Goal: Task Accomplishment & Management: Complete application form

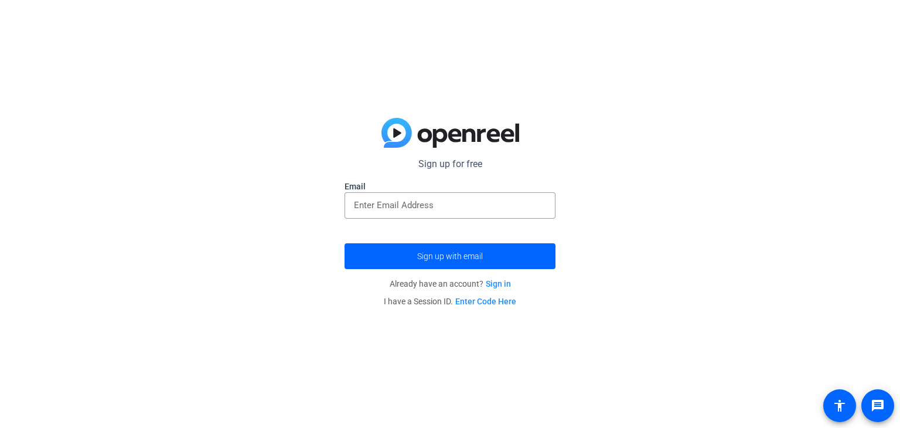
click at [500, 283] on link "Sign in" at bounding box center [498, 283] width 25 height 9
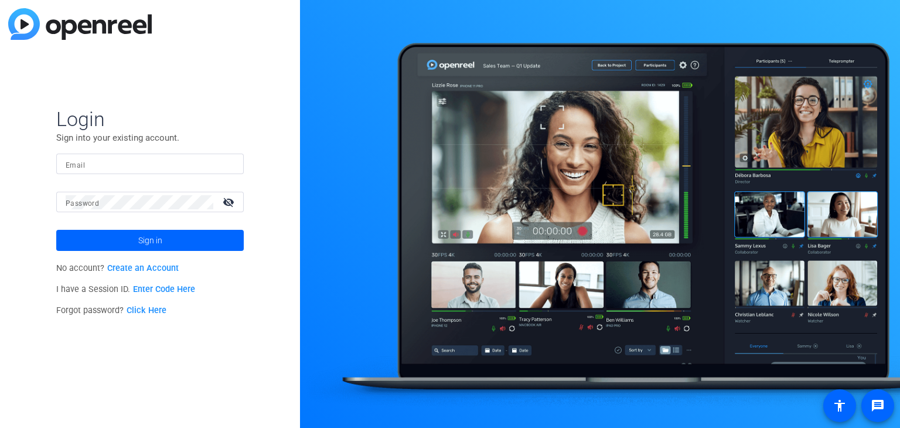
click at [159, 260] on p "No account? Create an Account" at bounding box center [150, 268] width 188 height 21
click at [161, 267] on link "Create an Account" at bounding box center [142, 268] width 71 height 10
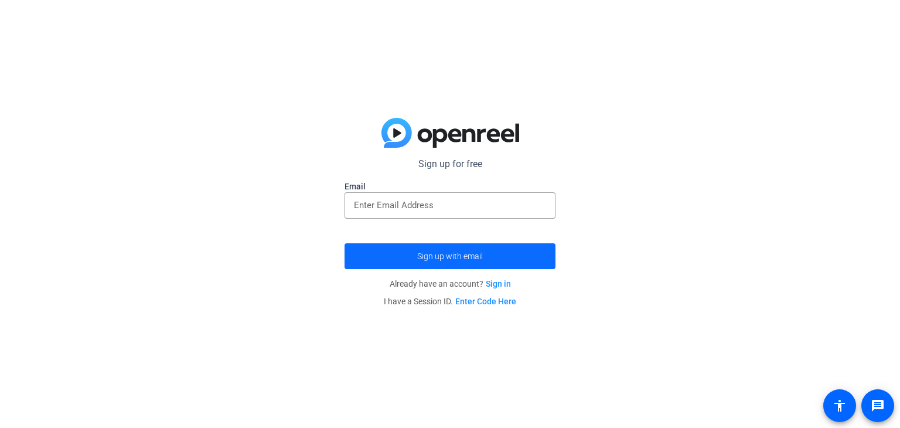
click at [409, 251] on span "submit" at bounding box center [450, 256] width 211 height 28
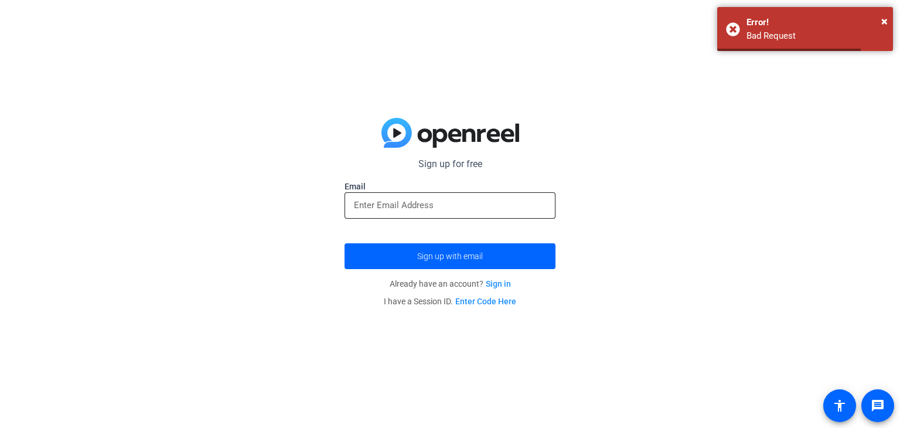
click at [394, 217] on div at bounding box center [450, 205] width 192 height 26
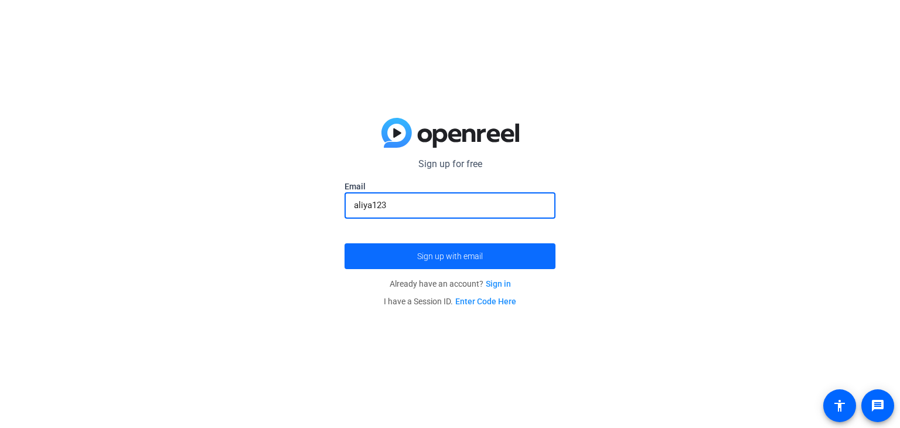
click at [385, 261] on span "submit" at bounding box center [450, 256] width 211 height 28
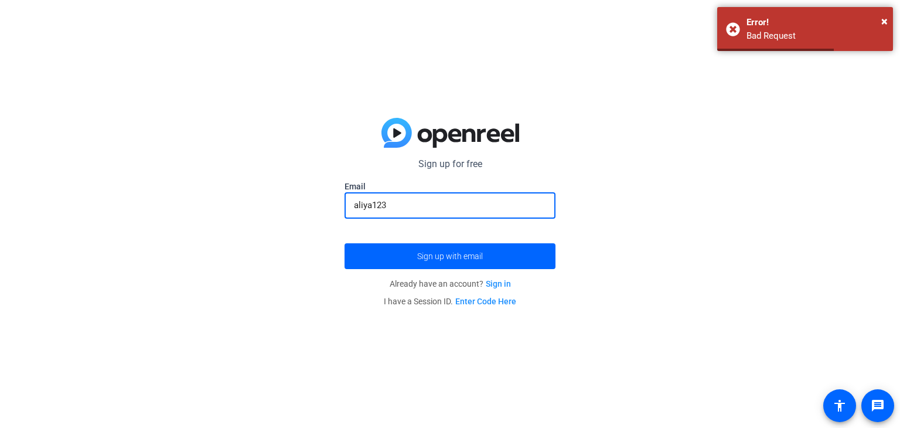
click at [512, 204] on input "aliya123" at bounding box center [450, 205] width 192 height 14
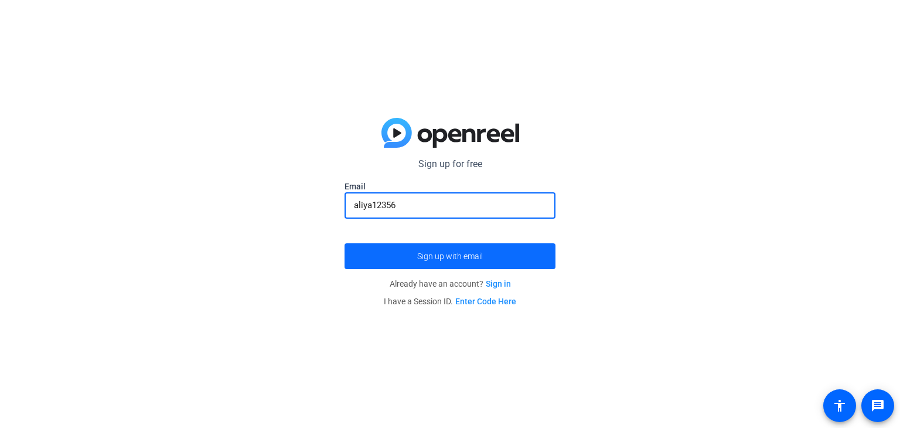
click at [369, 256] on span "submit" at bounding box center [450, 256] width 211 height 28
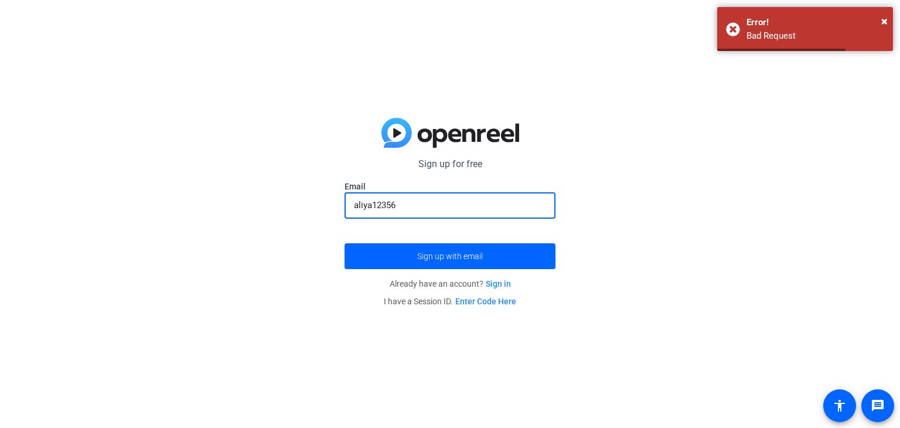
click at [373, 202] on input "aliya12356" at bounding box center [450, 205] width 192 height 14
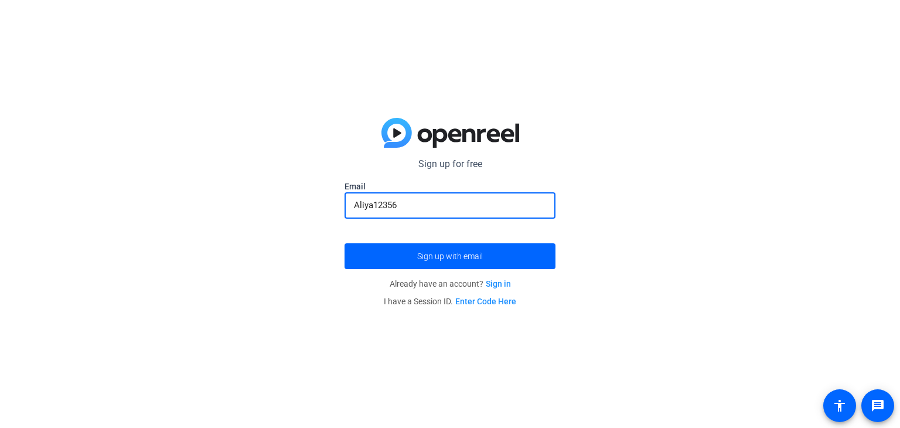
type input "Aliya12356"
click at [345, 243] on button "Sign up with email" at bounding box center [450, 256] width 211 height 26
